Goal: Task Accomplishment & Management: Manage account settings

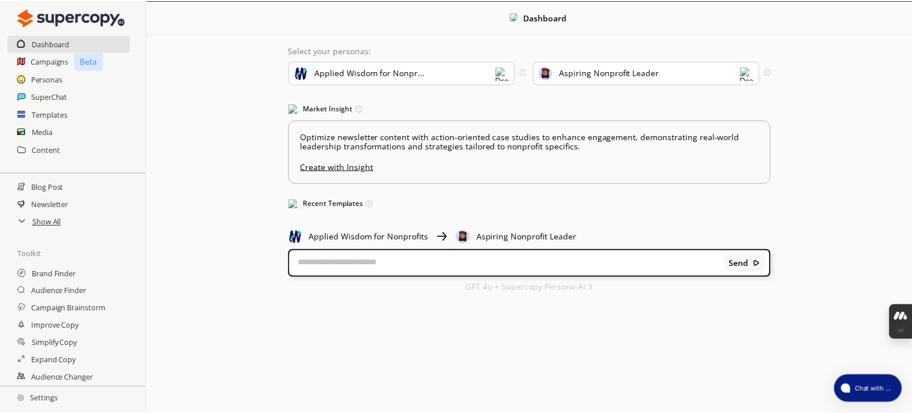
scroll to position [181, 0]
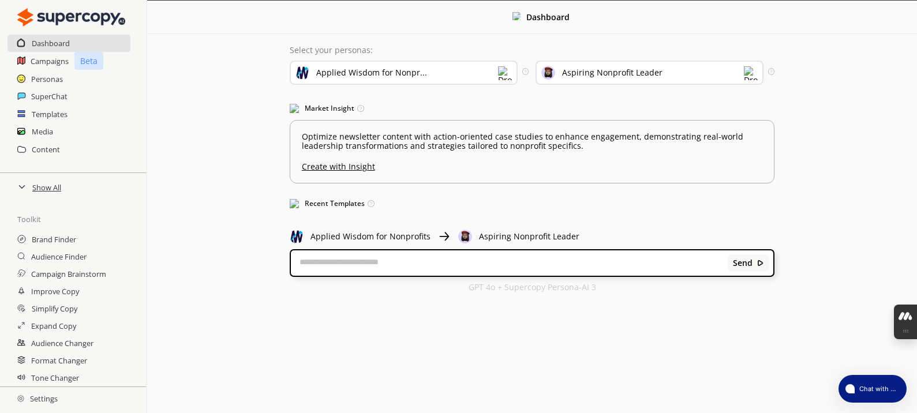
click at [75, 42] on div "Dashboard" at bounding box center [69, 43] width 124 height 17
click at [54, 61] on h2 "Campaigns" at bounding box center [50, 60] width 39 height 17
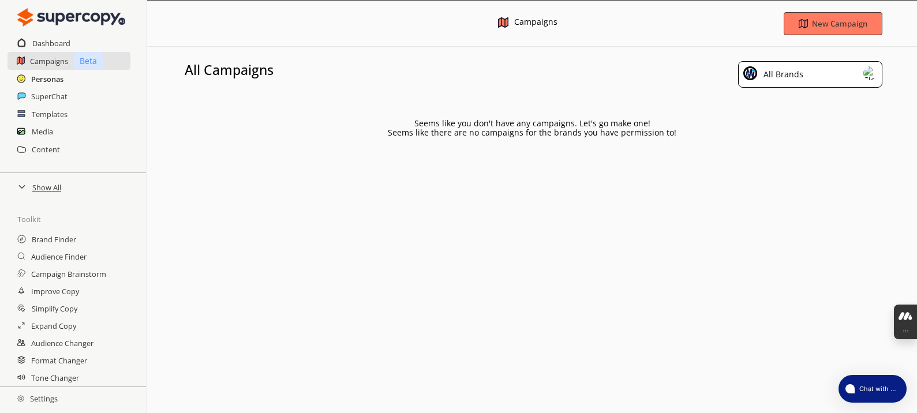
click at [54, 82] on h2 "Personas" at bounding box center [47, 78] width 32 height 17
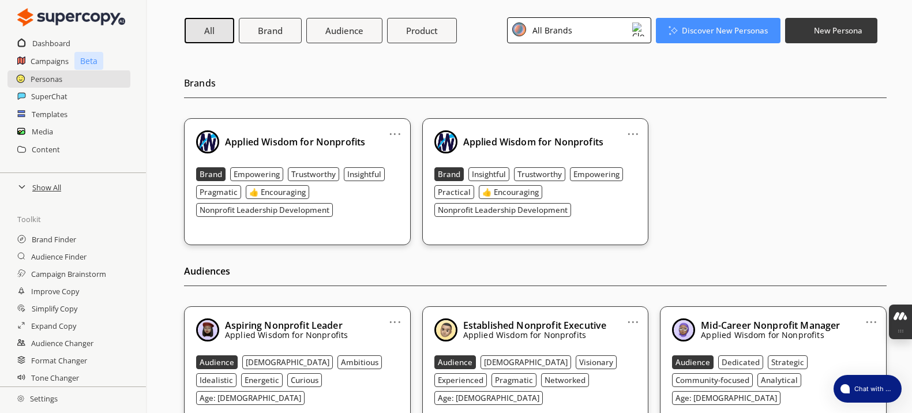
scroll to position [31, 0]
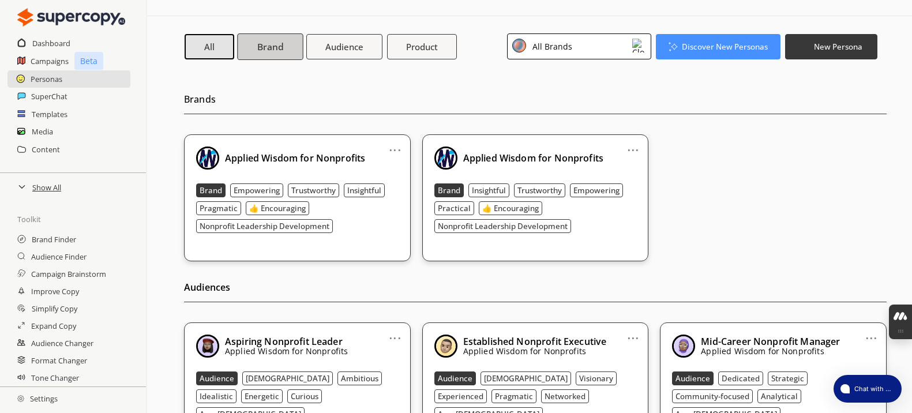
click at [273, 48] on b "Brand" at bounding box center [270, 46] width 26 height 12
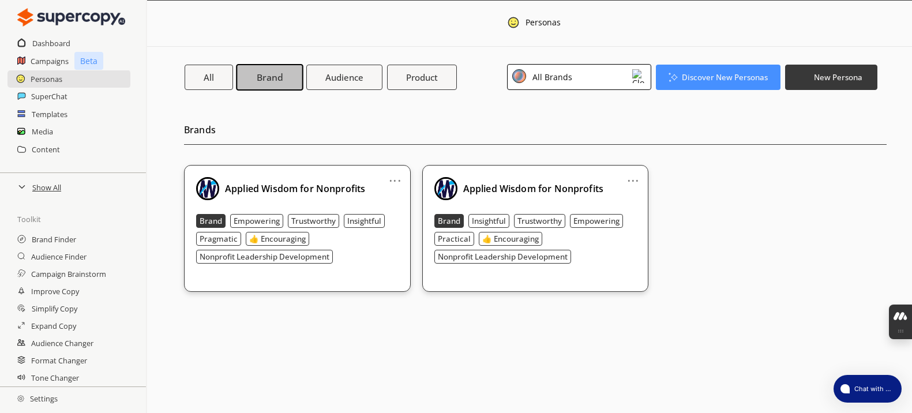
scroll to position [0, 0]
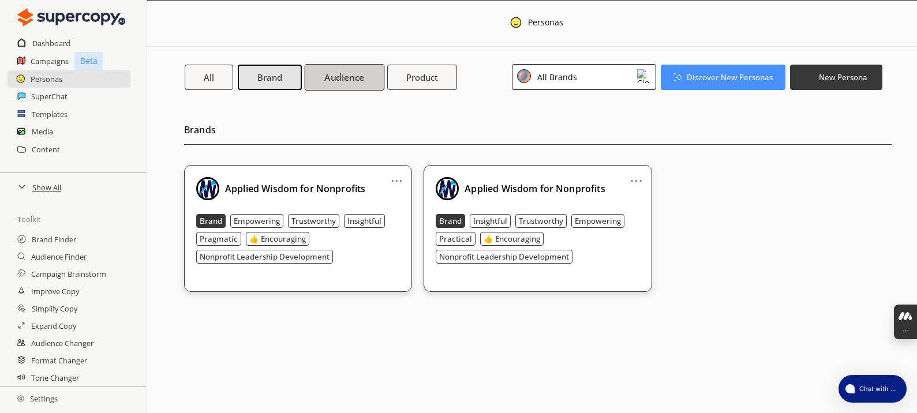
click at [351, 81] on b "Audience" at bounding box center [344, 77] width 40 height 12
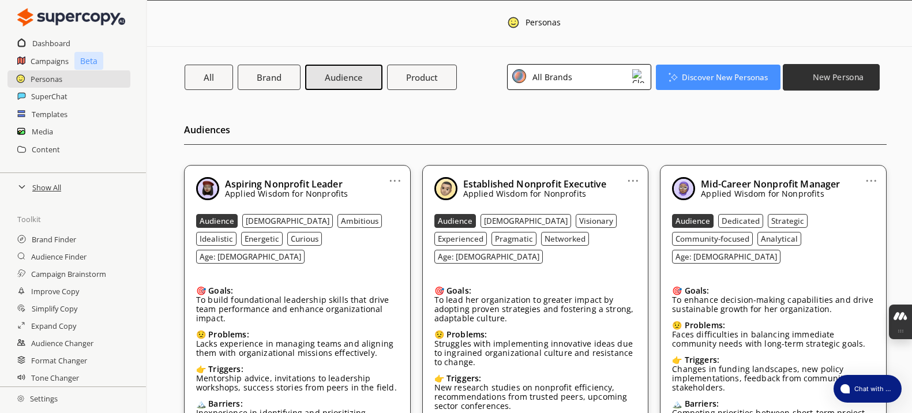
click at [823, 80] on b "New Persona" at bounding box center [838, 77] width 51 height 11
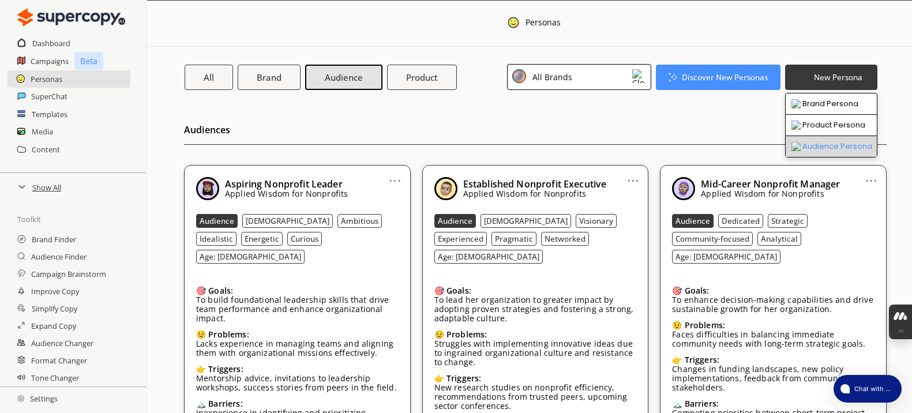
click at [821, 149] on li "Audience Persona" at bounding box center [831, 146] width 91 height 21
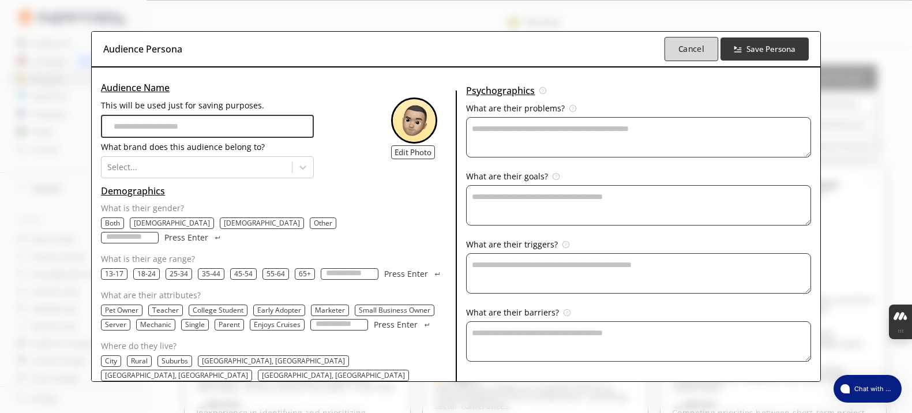
click at [680, 54] on b "Cancel" at bounding box center [691, 48] width 26 height 11
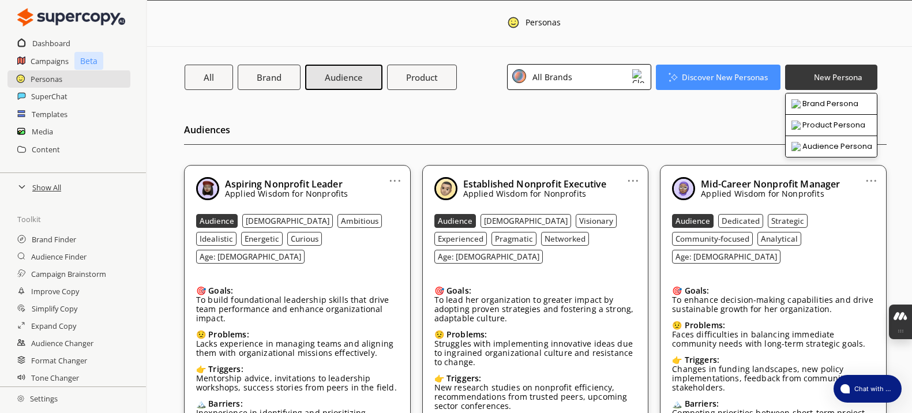
click at [69, 99] on div "SuperChat" at bounding box center [73, 96] width 146 height 17
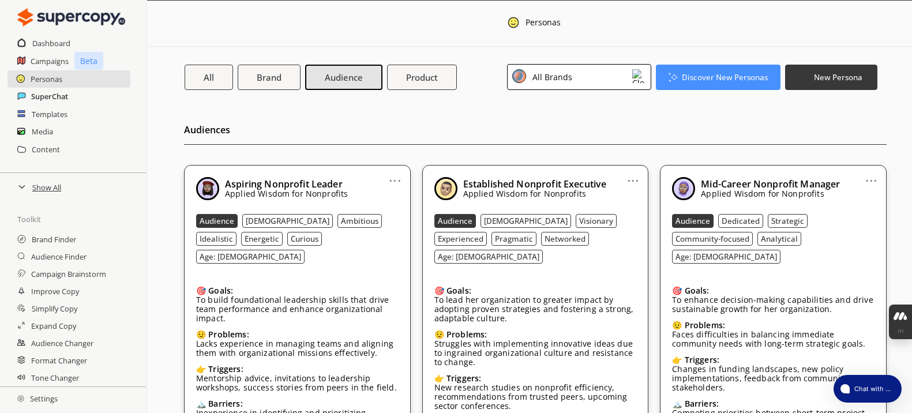
click at [59, 97] on h2 "SuperChat" at bounding box center [49, 96] width 37 height 17
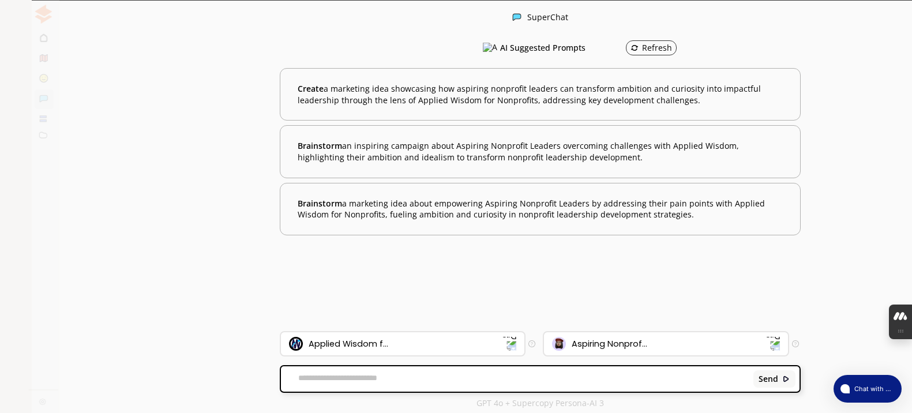
click at [134, 24] on div "Persona Mode" at bounding box center [100, 18] width 136 height 24
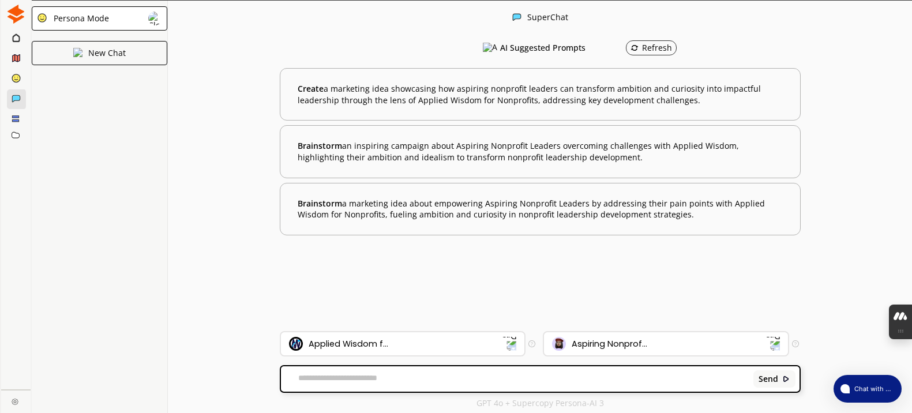
click at [147, 23] on div "Persona Mode" at bounding box center [100, 18] width 136 height 24
click at [16, 35] on icon at bounding box center [15, 37] width 7 height 9
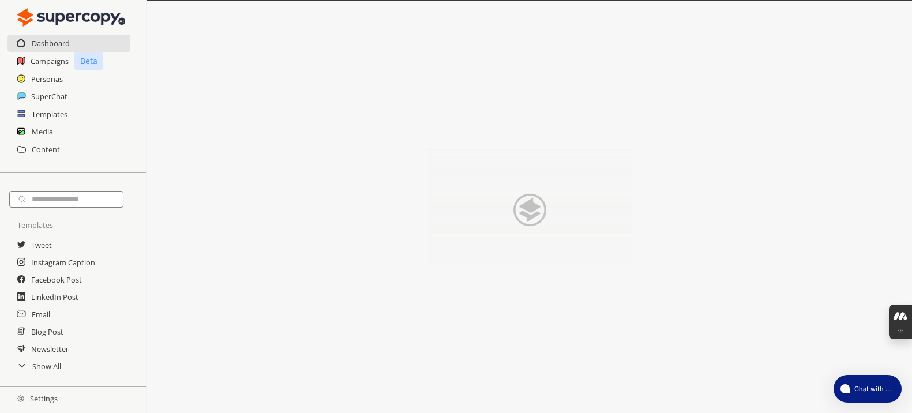
click at [29, 14] on img at bounding box center [71, 17] width 108 height 23
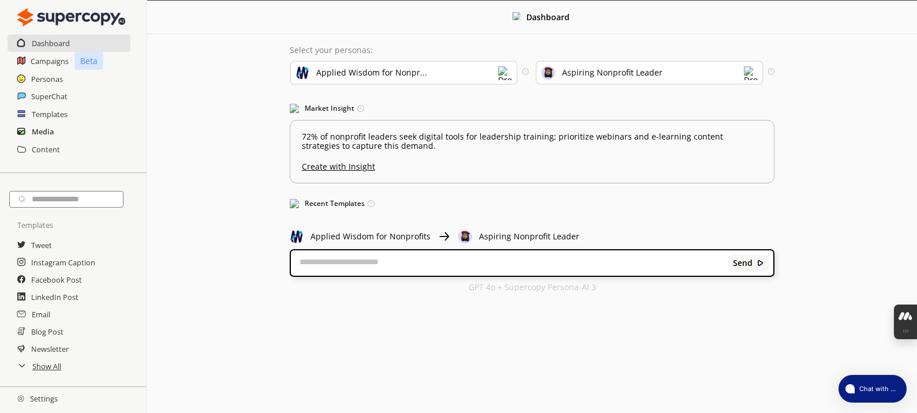
click at [49, 133] on h2 "Media" at bounding box center [43, 131] width 22 height 17
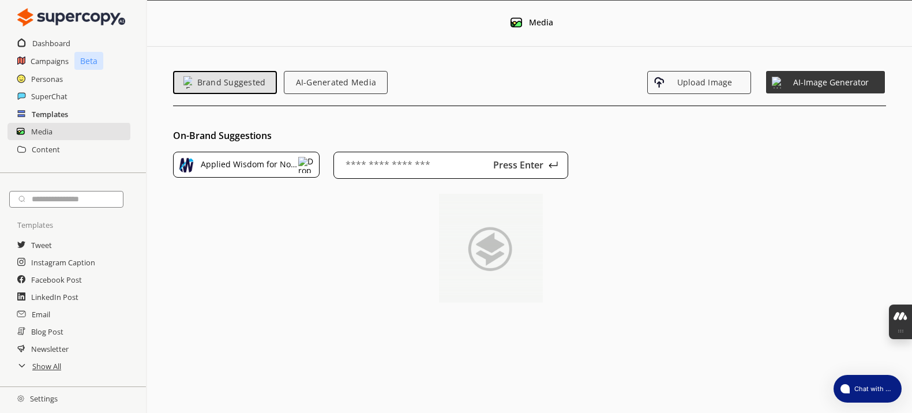
click at [55, 112] on h2 "Templates" at bounding box center [50, 114] width 36 height 17
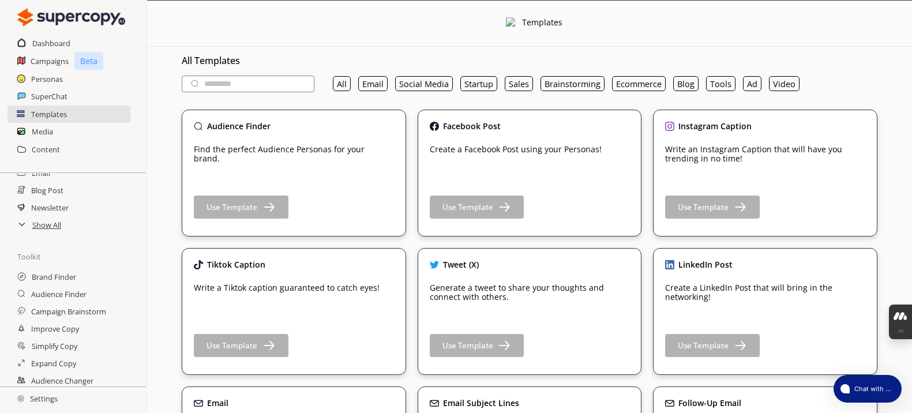
scroll to position [181, 0]
click at [46, 395] on h2 "Settings" at bounding box center [37, 398] width 75 height 23
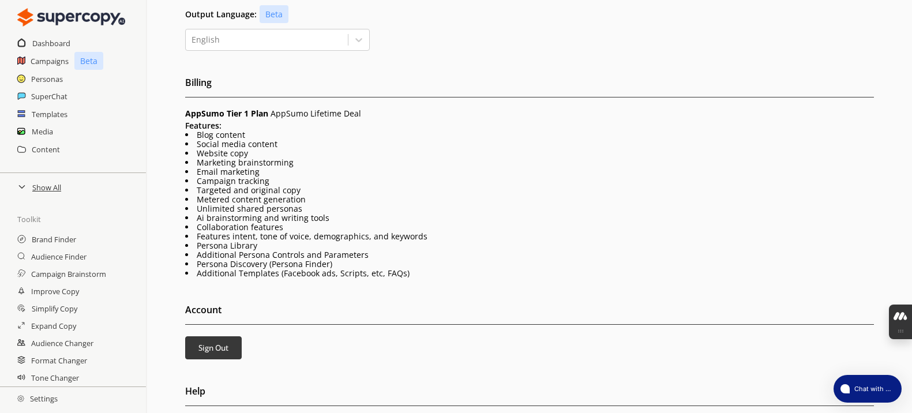
scroll to position [250, 0]
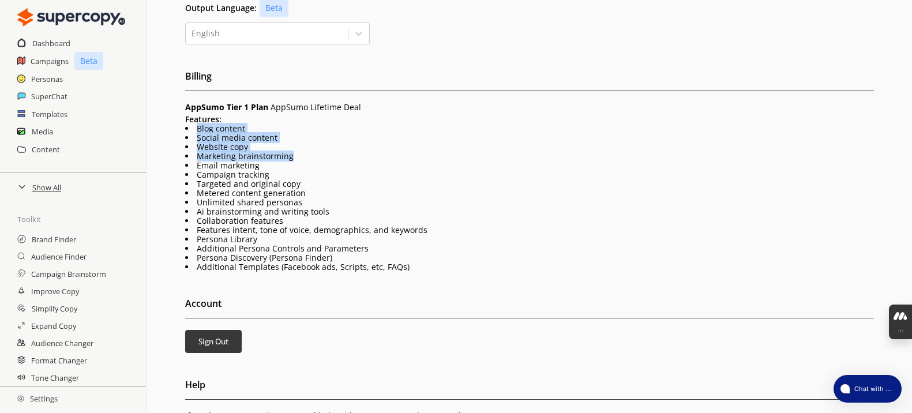
drag, startPoint x: 328, startPoint y: 112, endPoint x: 324, endPoint y: 148, distance: 36.0
click at [324, 148] on div "Features: Blog content Social media content Website copy Marketing brainstormin…" at bounding box center [529, 193] width 688 height 157
click at [324, 152] on li "Marketing brainstorming" at bounding box center [529, 156] width 688 height 9
drag, startPoint x: 321, startPoint y: 151, endPoint x: 312, endPoint y: 194, distance: 43.7
click at [312, 194] on div "Features: Blog content Social media content Website copy Marketing brainstormin…" at bounding box center [529, 193] width 688 height 157
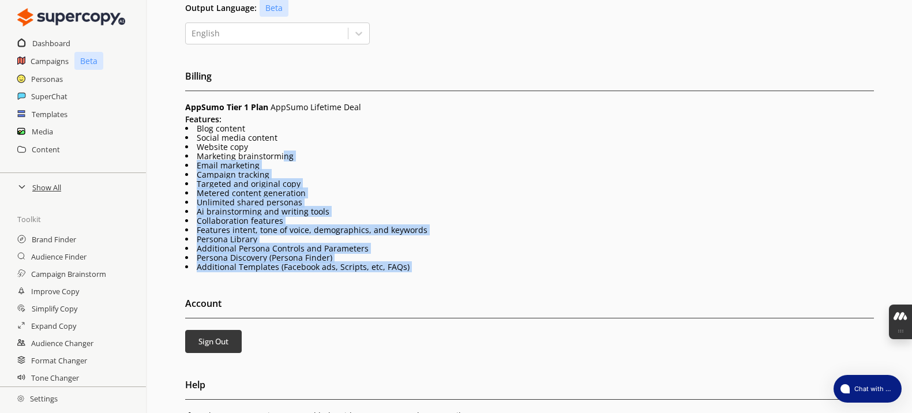
drag, startPoint x: 282, startPoint y: 152, endPoint x: 376, endPoint y: 268, distance: 149.3
click at [377, 268] on div "Team Management Name Email Role Brand Permissions [PERSON_NAME] [PERSON_NAME][E…" at bounding box center [529, 114] width 765 height 614
click at [376, 268] on div "Team Management Name Email Role Brand Permissions [PERSON_NAME] [PERSON_NAME][E…" at bounding box center [529, 114] width 765 height 614
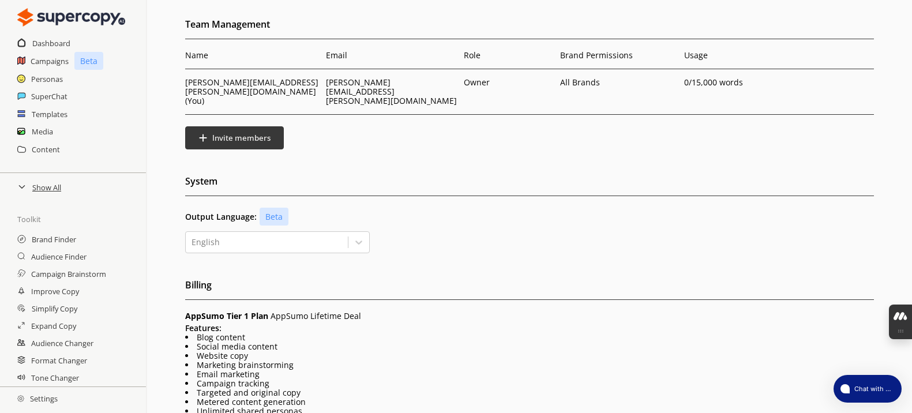
scroll to position [0, 0]
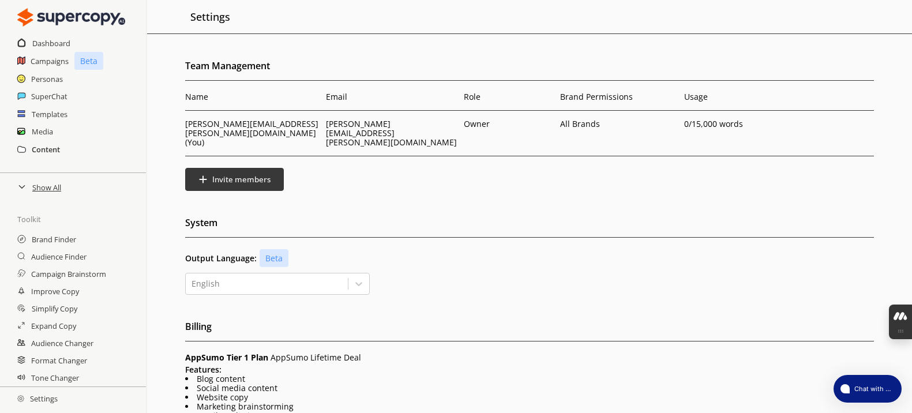
click at [47, 150] on h2 "Content" at bounding box center [46, 149] width 28 height 17
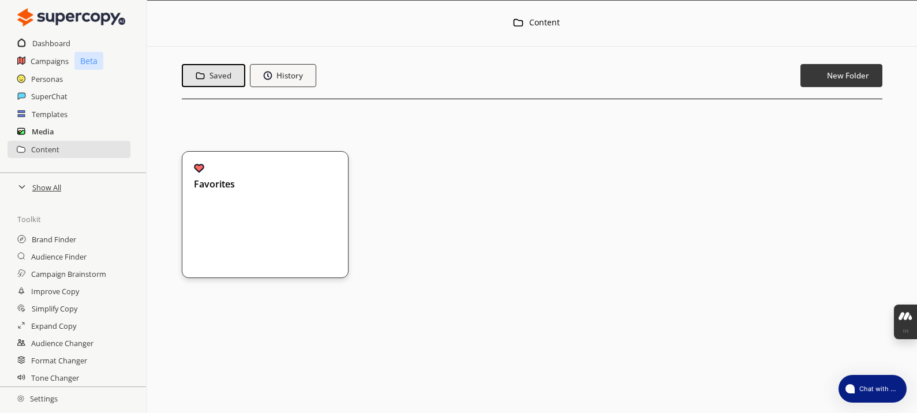
click at [49, 129] on h2 "Media" at bounding box center [43, 131] width 22 height 17
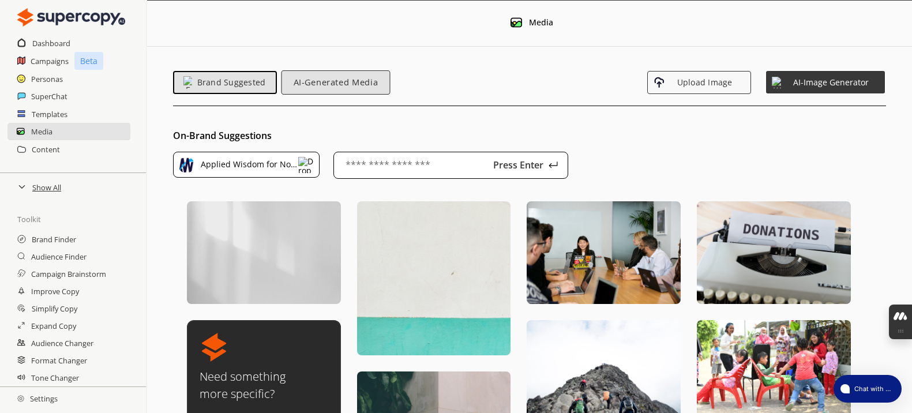
click at [343, 70] on button "AI-Generated Media" at bounding box center [336, 82] width 109 height 24
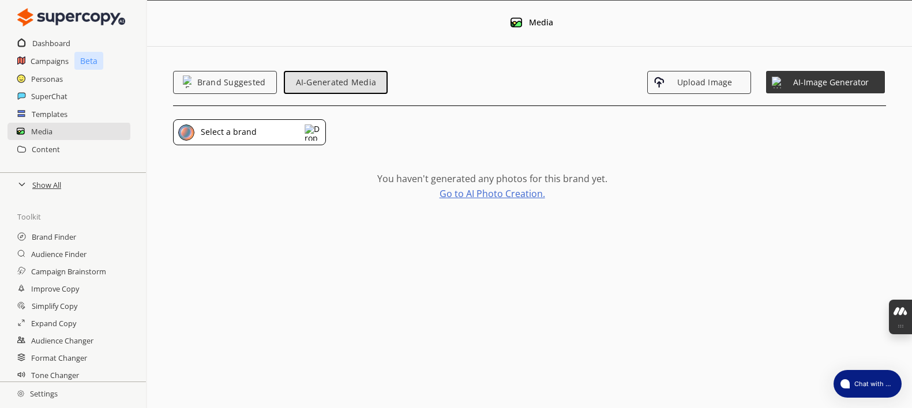
click at [297, 124] on div "Select a brand" at bounding box center [249, 132] width 153 height 27
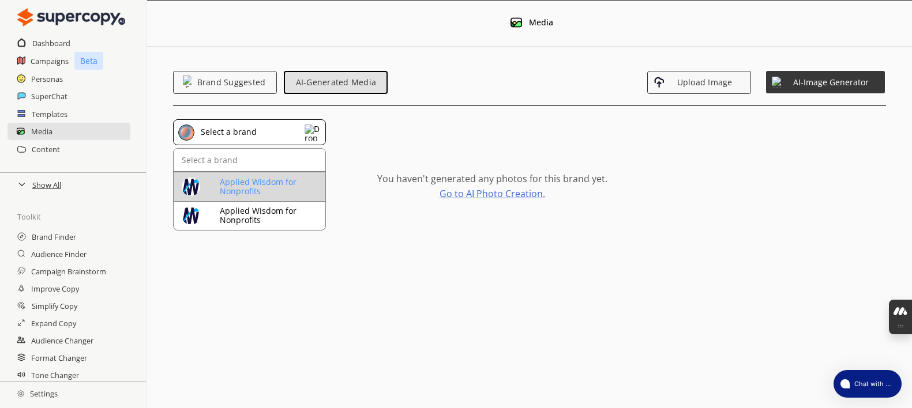
click at [276, 179] on div "Applied Wisdom for Nonprofits" at bounding box center [271, 187] width 102 height 18
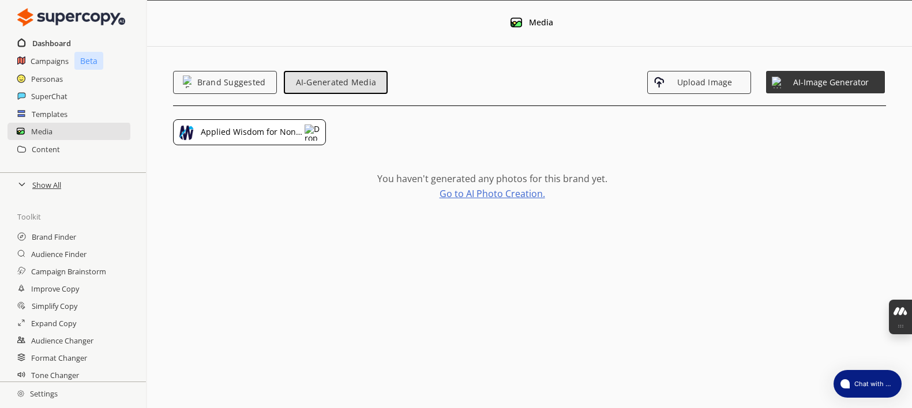
click at [48, 41] on h2 "Dashboard" at bounding box center [51, 43] width 39 height 17
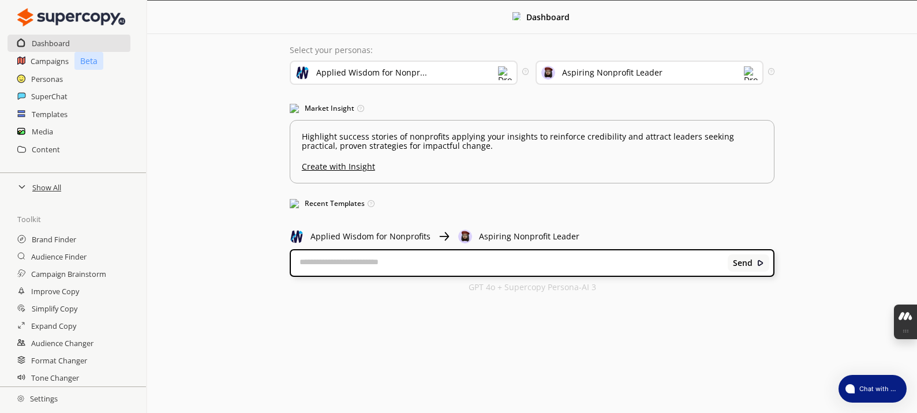
click at [45, 400] on h2 "Settings" at bounding box center [37, 398] width 75 height 23
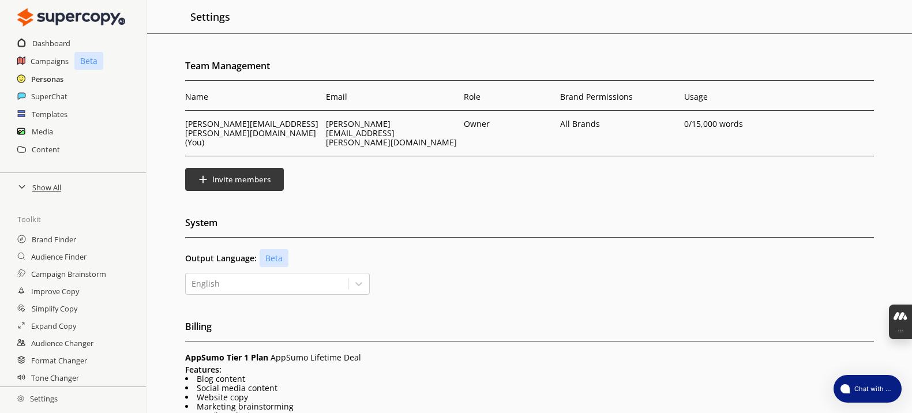
click at [55, 85] on h2 "Personas" at bounding box center [47, 78] width 32 height 17
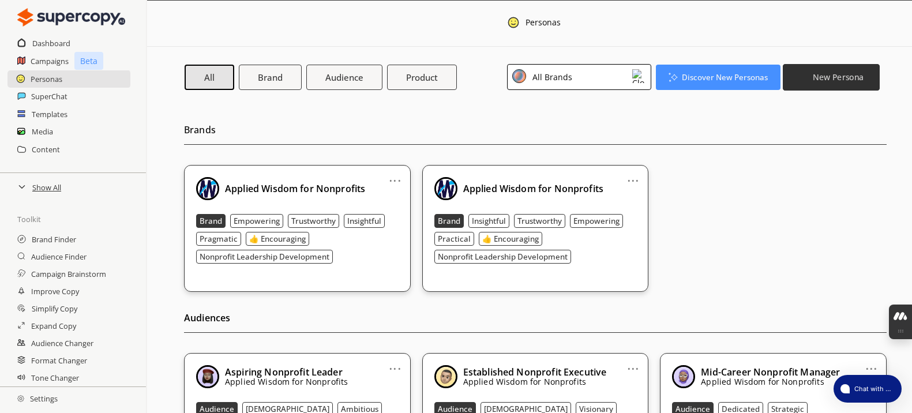
click at [825, 80] on b "New Persona" at bounding box center [838, 77] width 51 height 11
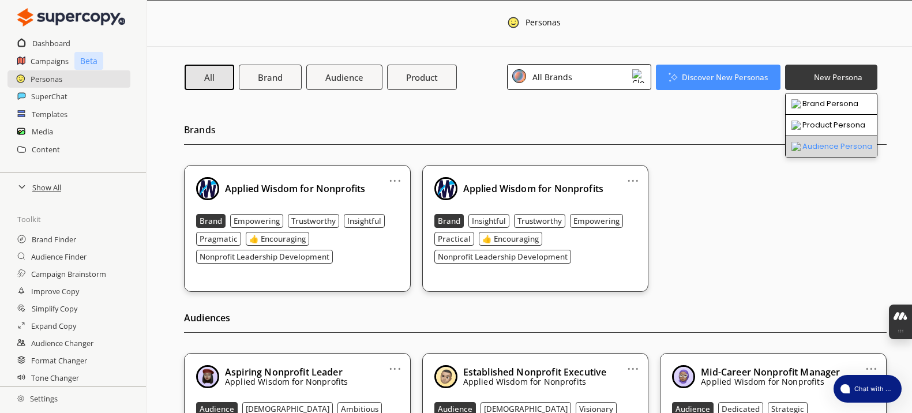
click at [815, 145] on li "Audience Persona" at bounding box center [831, 146] width 91 height 21
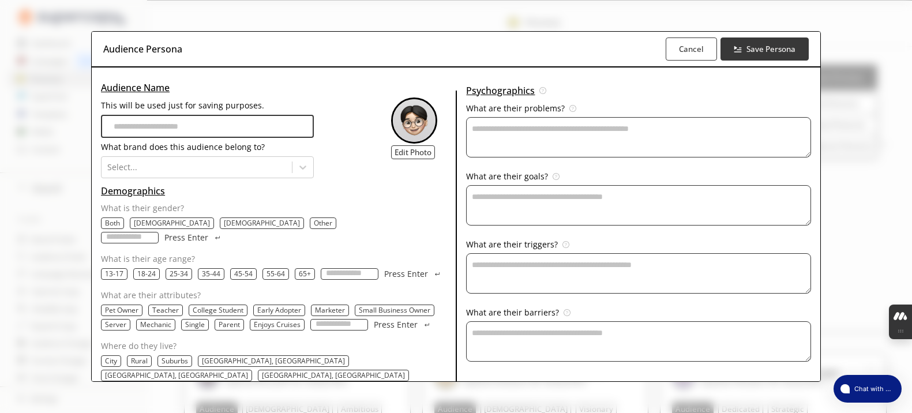
click at [257, 125] on input "This will be used just for saving purposes." at bounding box center [207, 126] width 213 height 23
type input "******"
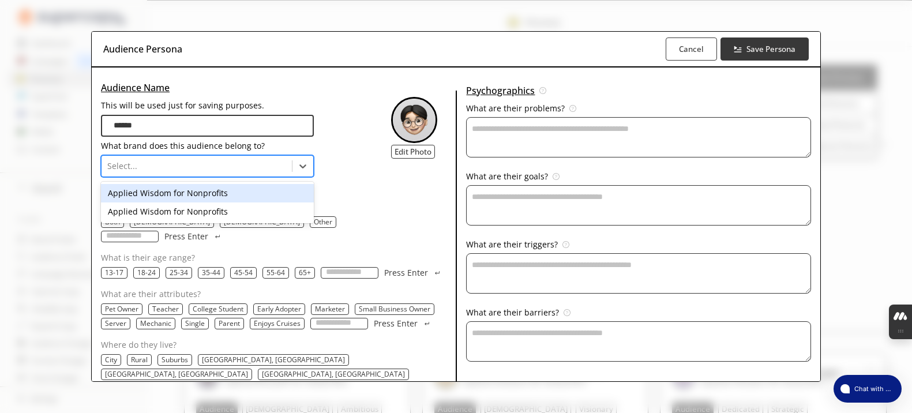
click at [270, 166] on div at bounding box center [196, 166] width 179 height 12
click at [261, 187] on div "Applied Wisdom for Nonprofits" at bounding box center [207, 193] width 213 height 18
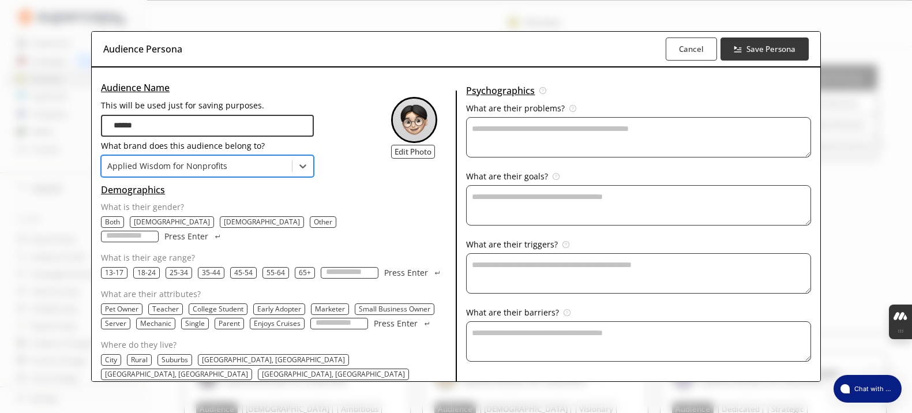
click at [112, 222] on p "Both" at bounding box center [112, 221] width 15 height 9
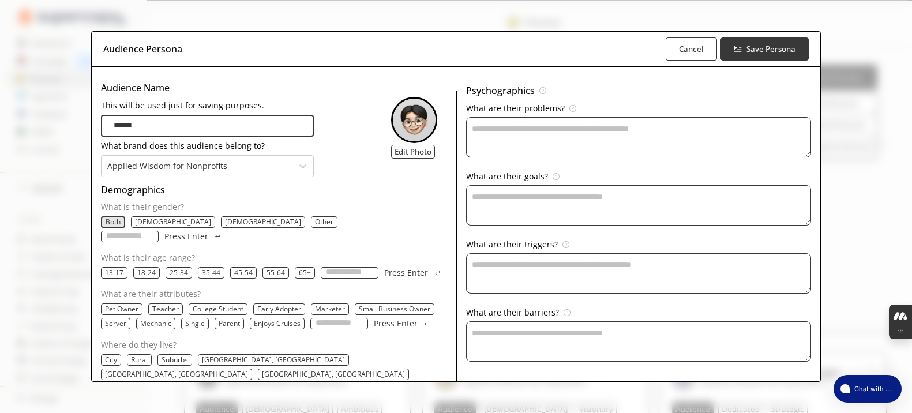
click at [302, 268] on p "65+" at bounding box center [305, 272] width 12 height 9
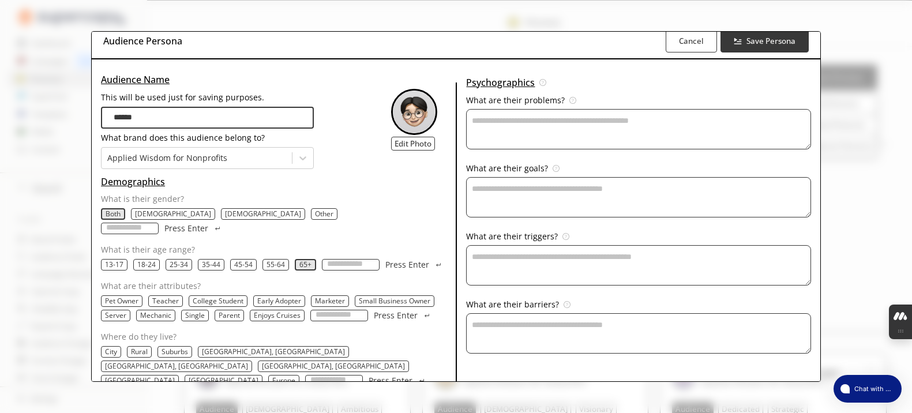
click at [602, 125] on textarea "This will be used just for saving purposes." at bounding box center [638, 129] width 344 height 40
click at [758, 50] on button "Save Persona" at bounding box center [765, 41] width 92 height 24
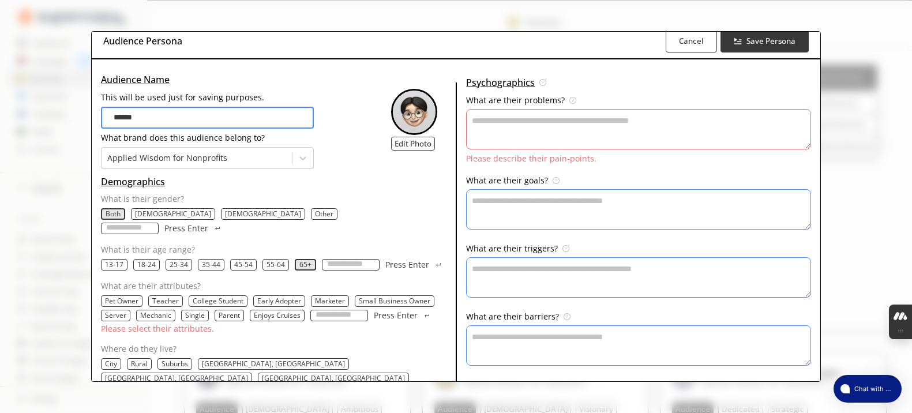
click at [637, 130] on textarea "This will be used just for saving purposes." at bounding box center [638, 129] width 344 height 40
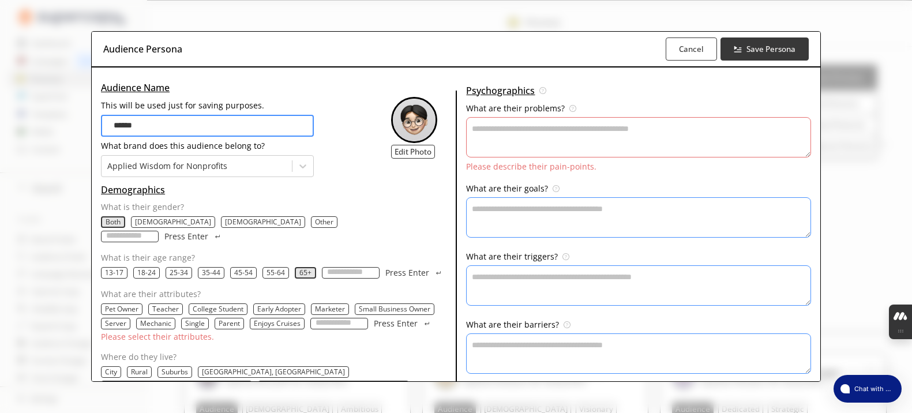
click at [62, 84] on div "Audience Persona Cancel Save Persona Audience Name This will be used just for s…" at bounding box center [456, 206] width 912 height 413
click at [685, 48] on b "Cancel" at bounding box center [691, 48] width 26 height 11
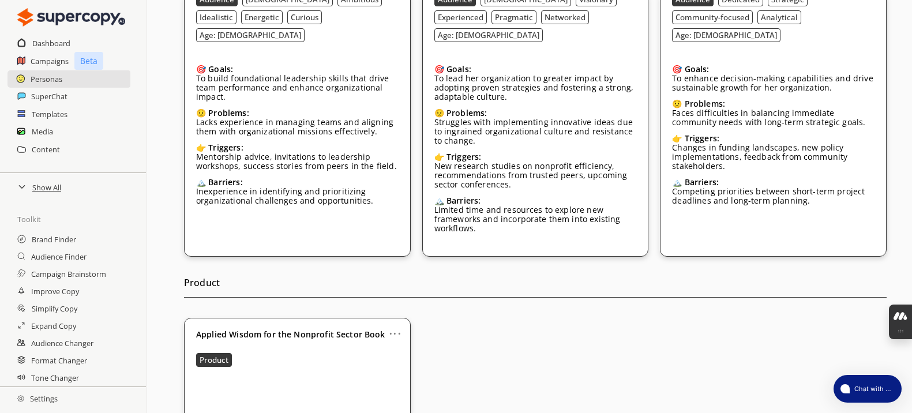
scroll to position [437, 0]
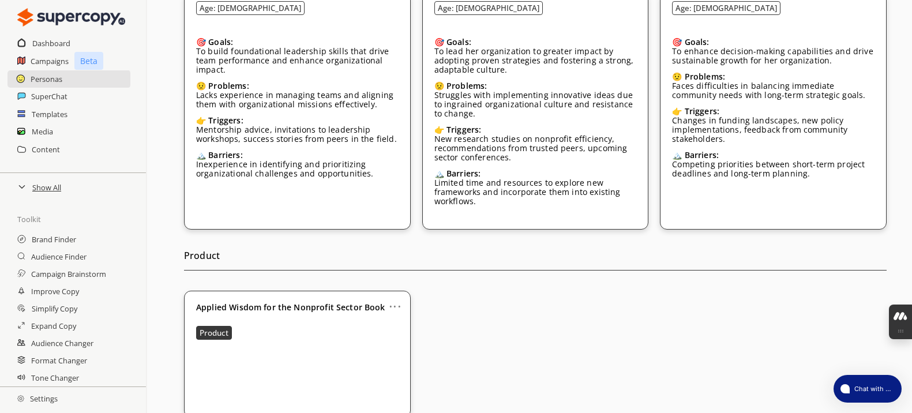
click at [32, 397] on h2 "Settings" at bounding box center [37, 398] width 75 height 23
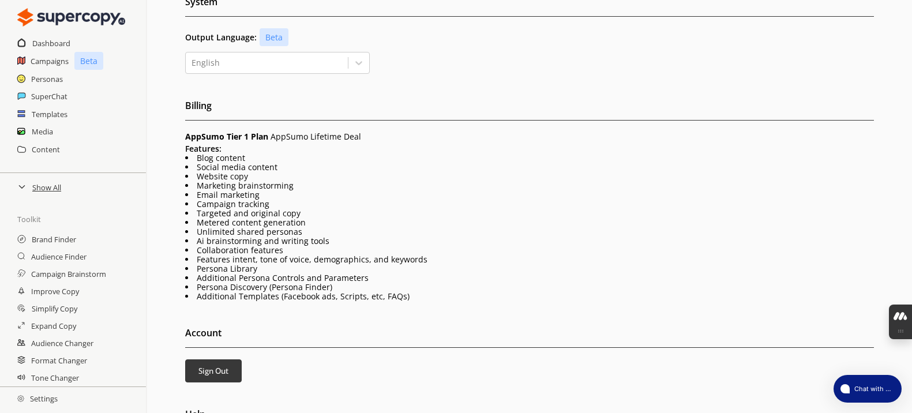
scroll to position [229, 0]
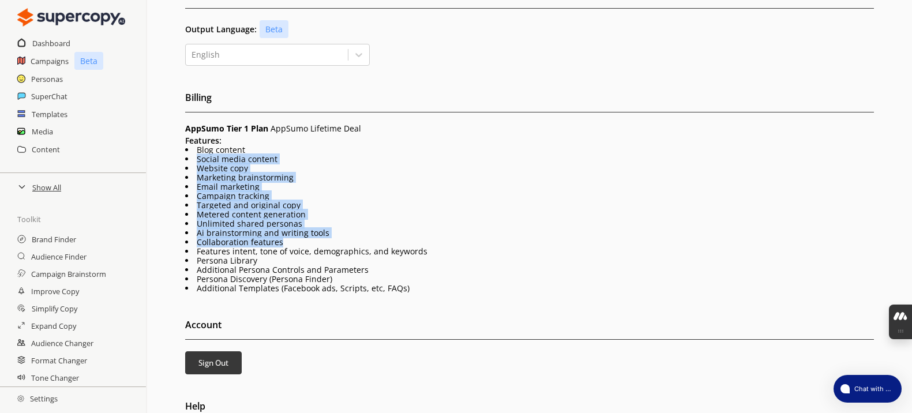
drag, startPoint x: 302, startPoint y: 143, endPoint x: 347, endPoint y: 237, distance: 103.7
click at [347, 237] on div "Features: Blog content Social media content Website copy Marketing brainstormin…" at bounding box center [529, 214] width 688 height 157
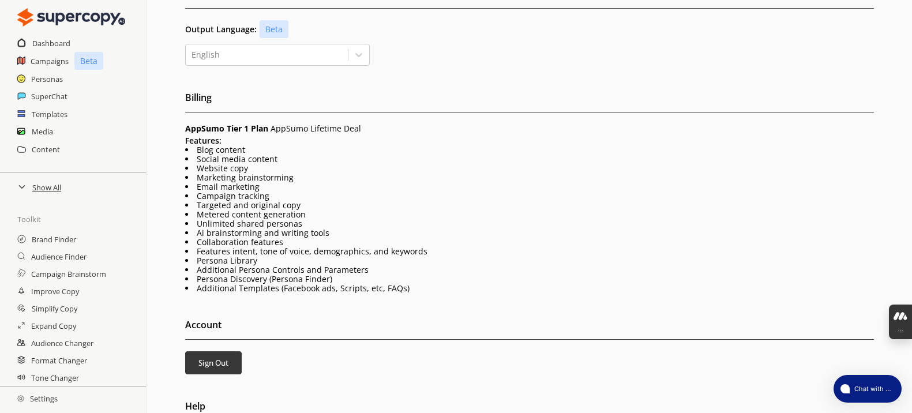
click at [351, 265] on li "Additional Persona Controls and Parameters" at bounding box center [529, 269] width 688 height 9
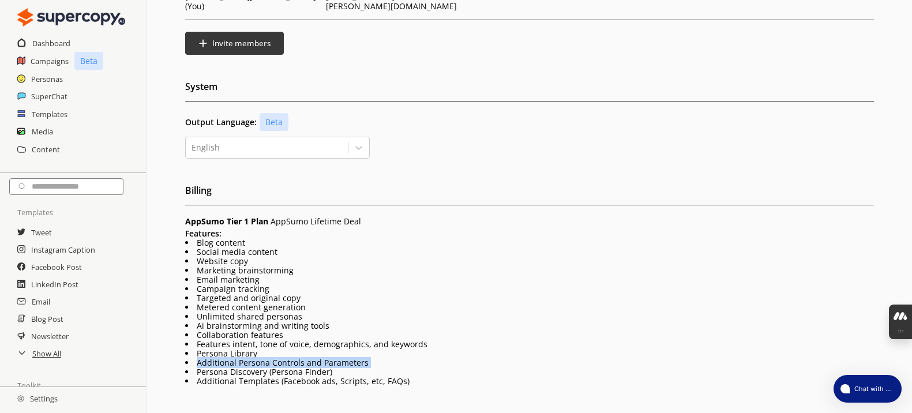
scroll to position [106, 0]
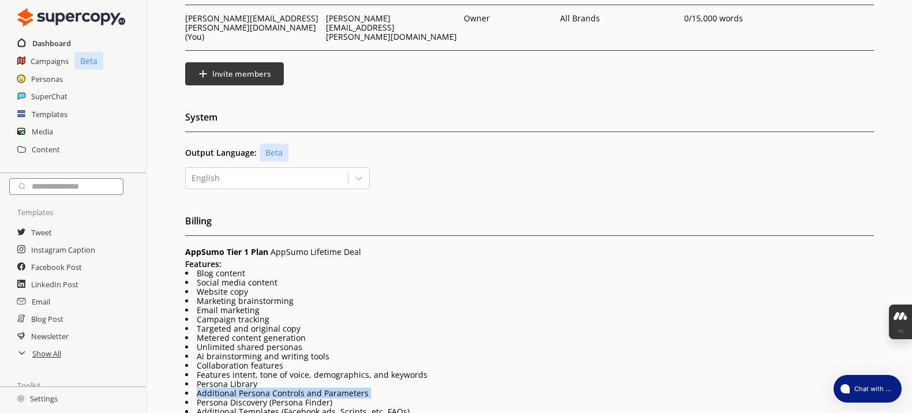
click at [58, 44] on h2 "Dashboard" at bounding box center [51, 43] width 39 height 17
